Goal: Check status: Check status

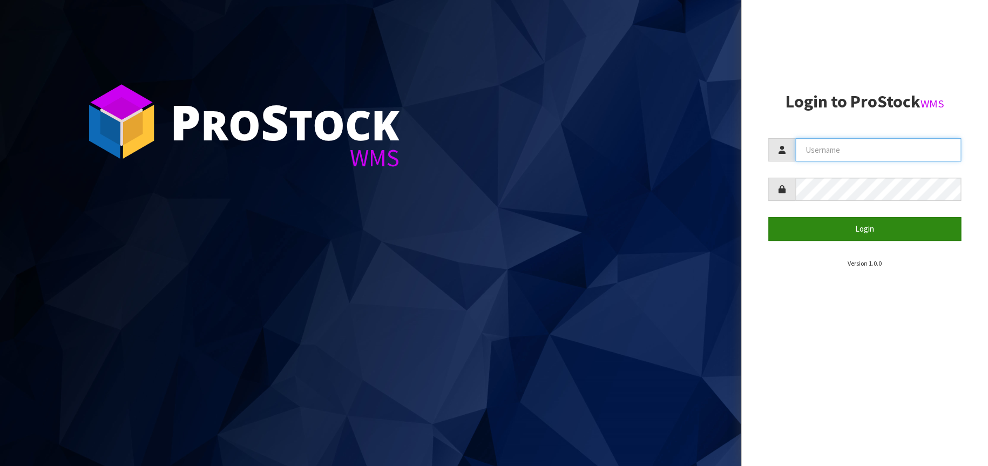
type input "[EMAIL_ADDRESS][DOMAIN_NAME]"
click at [900, 234] on button "Login" at bounding box center [864, 228] width 193 height 23
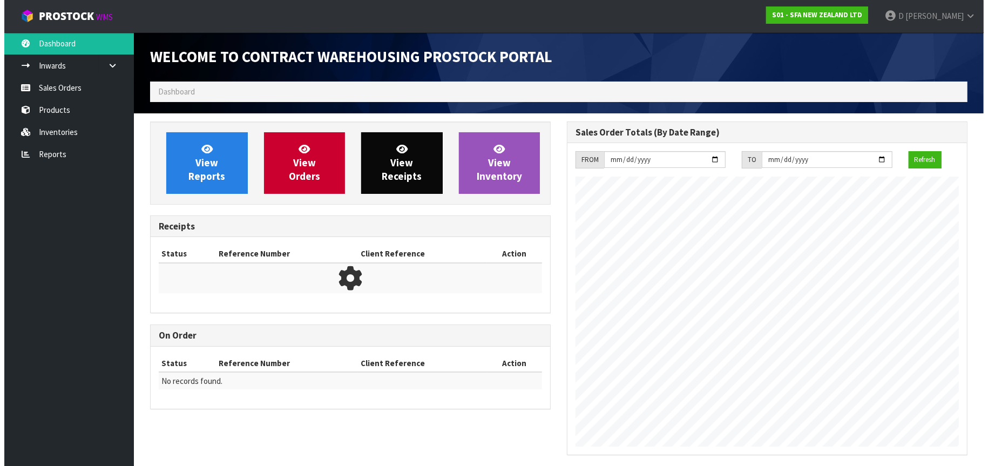
scroll to position [598, 417]
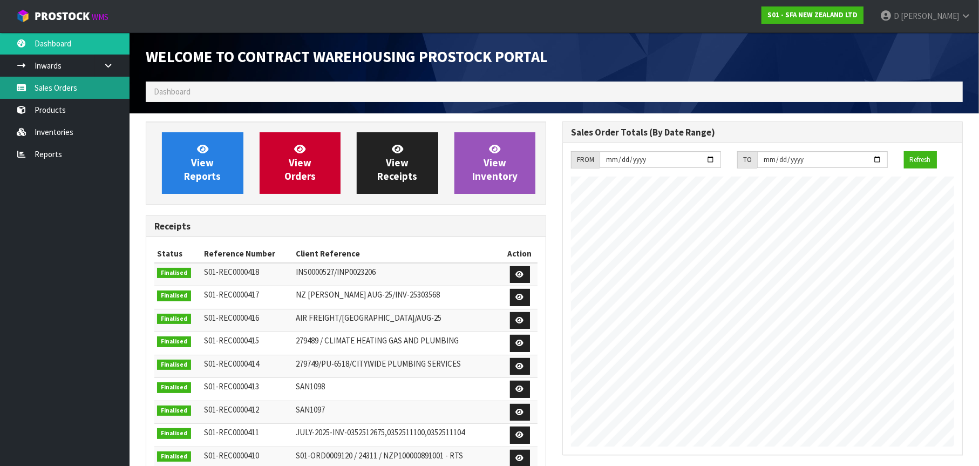
click at [49, 85] on link "Sales Orders" at bounding box center [65, 88] width 130 height 22
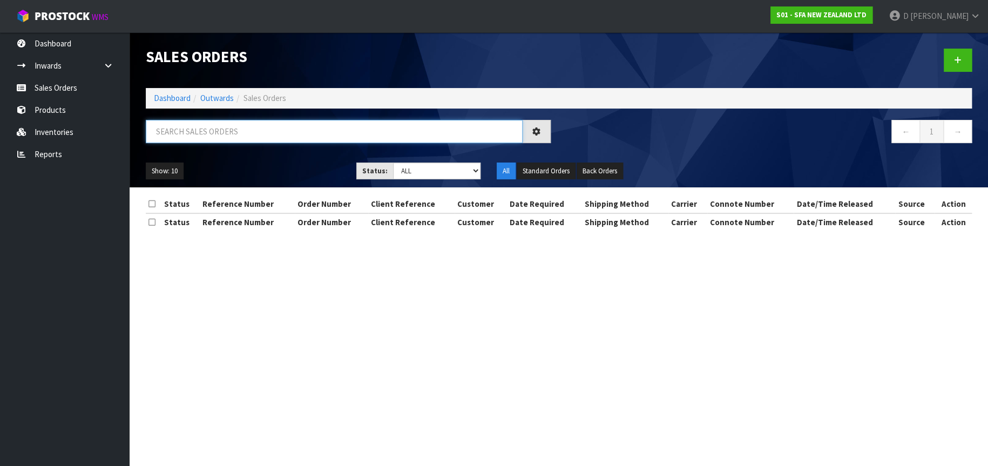
click at [173, 131] on input "text" at bounding box center [334, 131] width 377 height 23
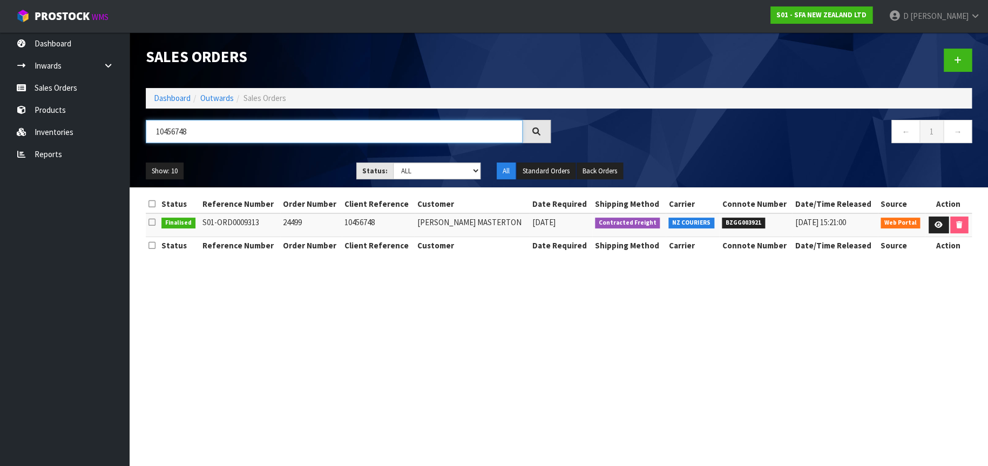
type input "10456748"
drag, startPoint x: 760, startPoint y: 223, endPoint x: 723, endPoint y: 226, distance: 37.4
click at [723, 226] on span "BZGG003921" at bounding box center [743, 223] width 43 height 11
copy span "BZGG003921"
drag, startPoint x: 378, startPoint y: 221, endPoint x: 346, endPoint y: 221, distance: 32.4
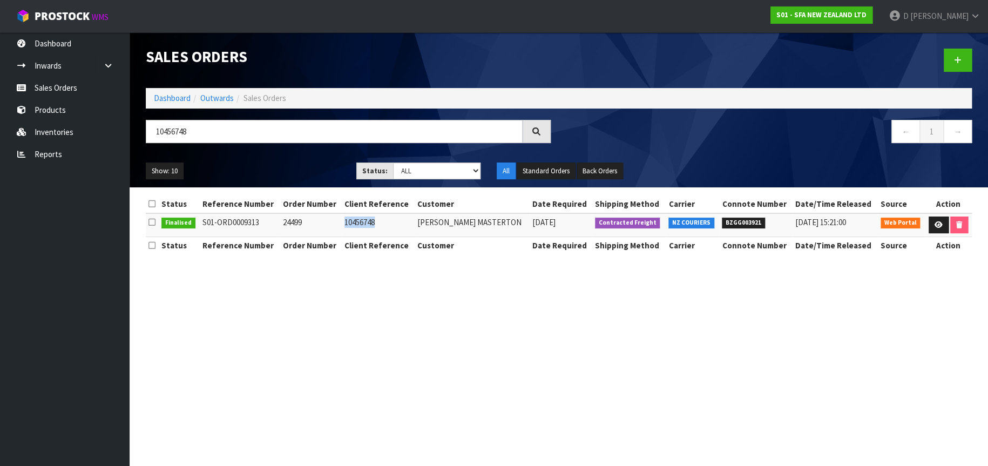
click at [346, 221] on td "10456748" at bounding box center [378, 224] width 73 height 23
copy td "10456748"
drag, startPoint x: 764, startPoint y: 223, endPoint x: 721, endPoint y: 222, distance: 42.7
click at [722, 222] on li "BZGG003921" at bounding box center [755, 221] width 67 height 11
copy span "BZGG003921"
